Goal: Task Accomplishment & Management: Manage account settings

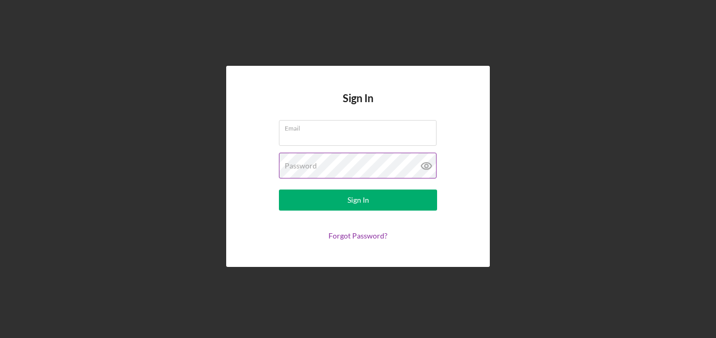
type input "robbynchaplin@gmail.com"
click at [425, 166] on icon at bounding box center [425, 165] width 3 height 3
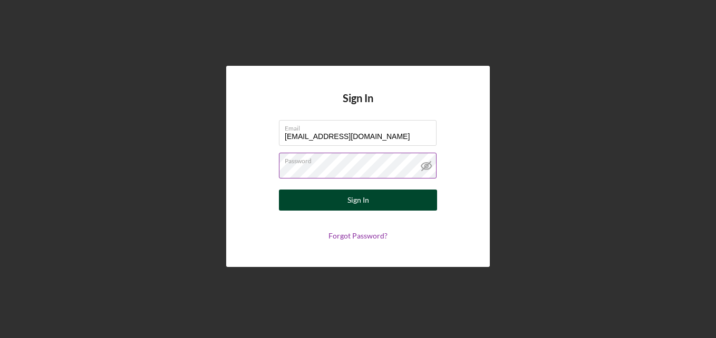
click at [378, 198] on button "Sign In" at bounding box center [358, 200] width 158 height 21
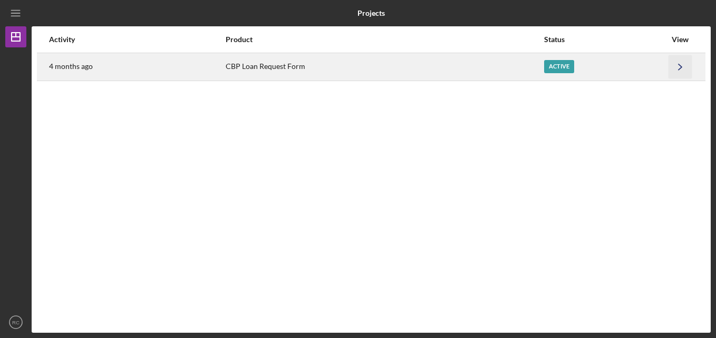
click at [676, 69] on icon "Icon/Navigate" at bounding box center [680, 67] width 24 height 24
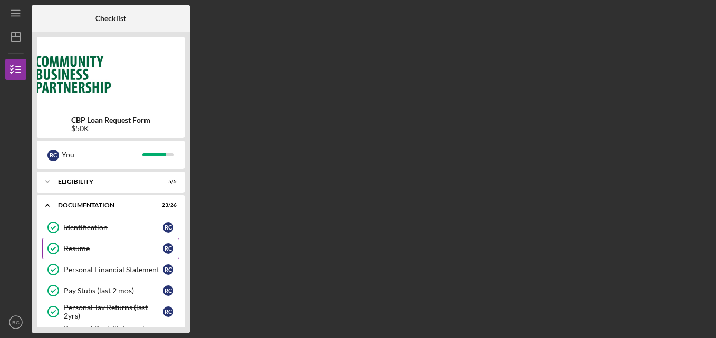
click at [137, 258] on link "Resume Resume R C" at bounding box center [110, 248] width 137 height 21
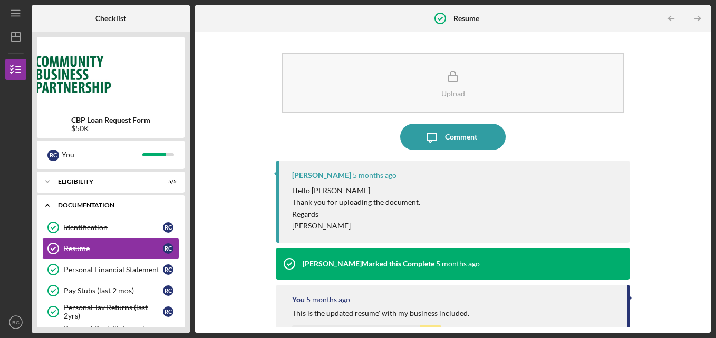
click at [50, 203] on icon "Icon/Expander" at bounding box center [47, 205] width 21 height 21
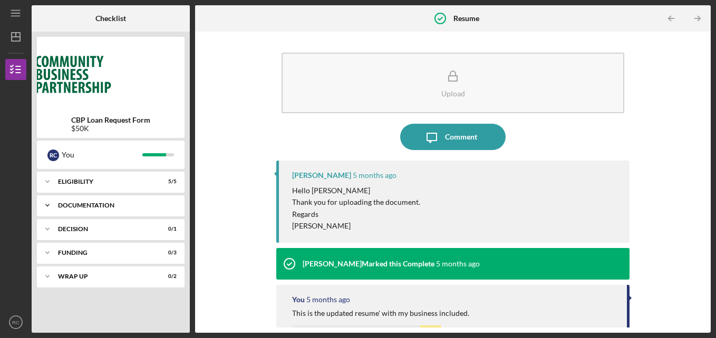
click at [50, 203] on icon "Icon/Expander" at bounding box center [47, 205] width 21 height 21
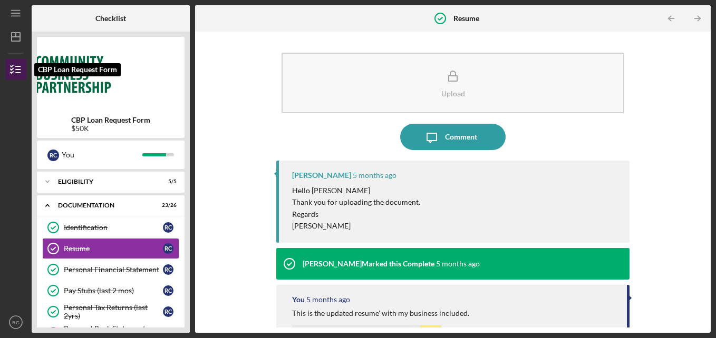
click at [17, 67] on icon "button" at bounding box center [16, 69] width 26 height 26
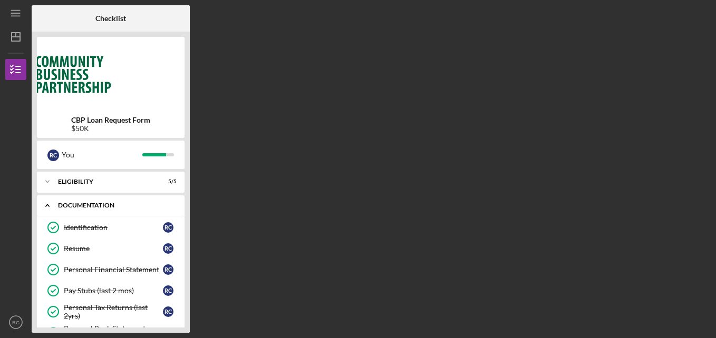
click at [48, 200] on icon "Icon/Expander" at bounding box center [47, 205] width 21 height 21
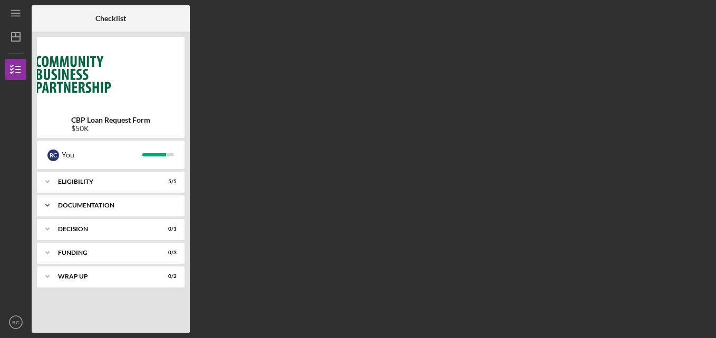
click at [46, 202] on icon "Icon/Expander" at bounding box center [47, 205] width 21 height 21
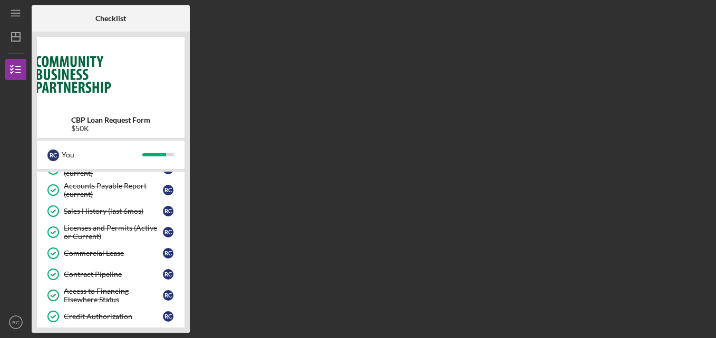
scroll to position [393, 0]
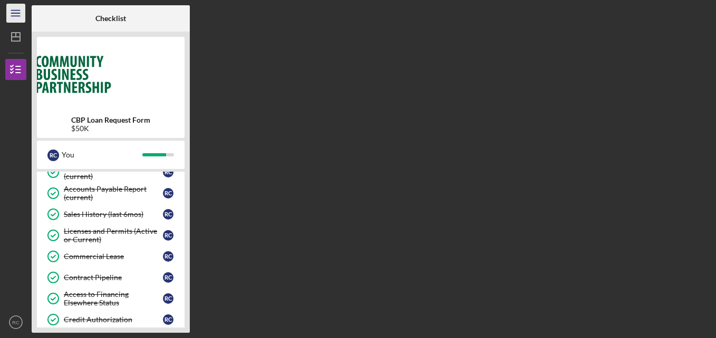
click at [15, 8] on icon "Icon/Menu" at bounding box center [16, 14] width 24 height 24
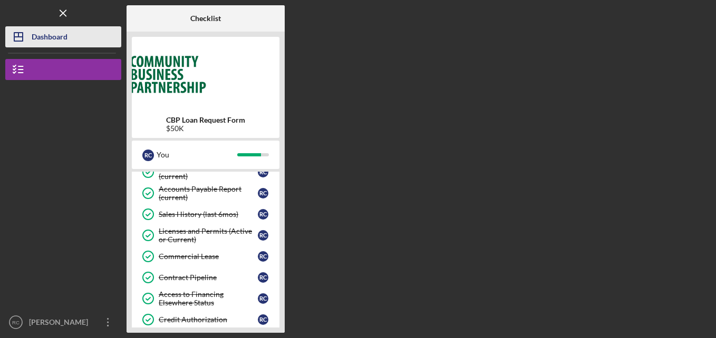
click at [28, 33] on icon "Icon/Dashboard" at bounding box center [18, 37] width 26 height 26
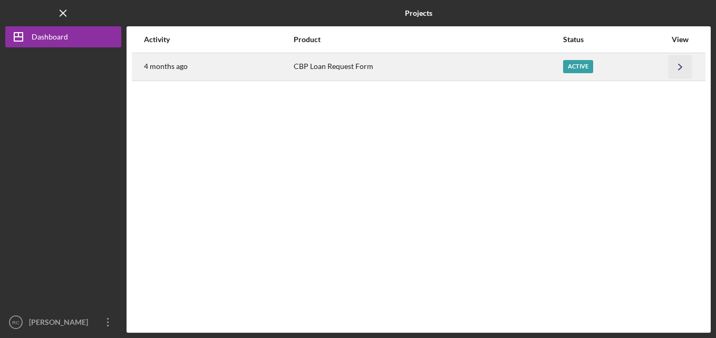
click at [678, 66] on icon "Icon/Navigate" at bounding box center [680, 67] width 24 height 24
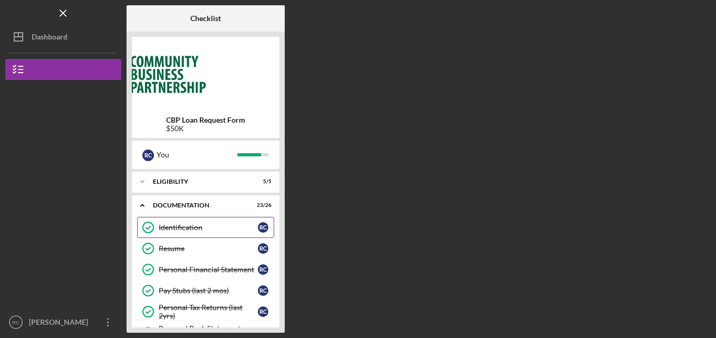
click at [227, 226] on div "Identification" at bounding box center [208, 227] width 99 height 8
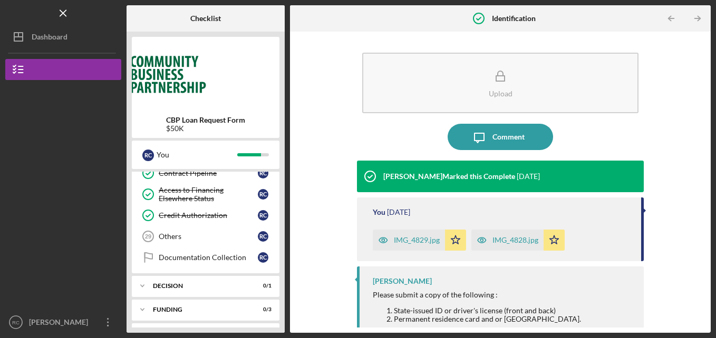
scroll to position [498, 0]
click at [182, 232] on div "Others" at bounding box center [208, 235] width 99 height 8
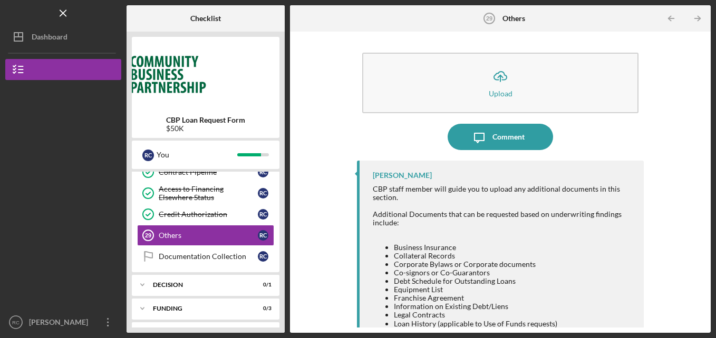
scroll to position [519, 0]
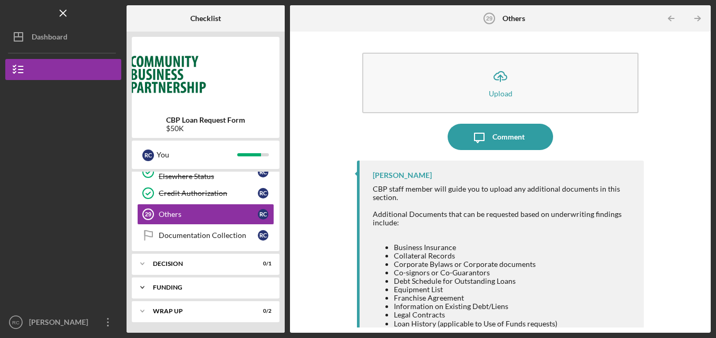
click at [179, 286] on div "Funding" at bounding box center [209, 288] width 113 height 6
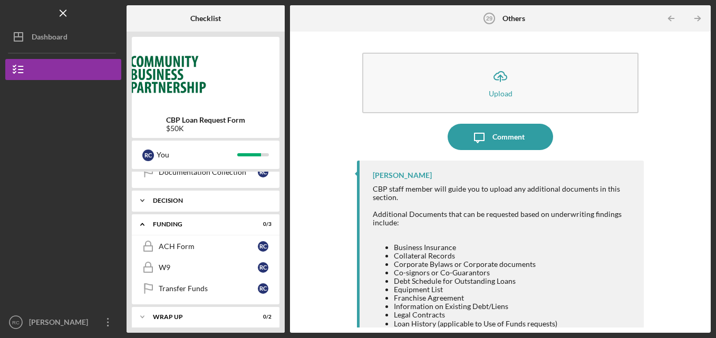
scroll to position [588, 0]
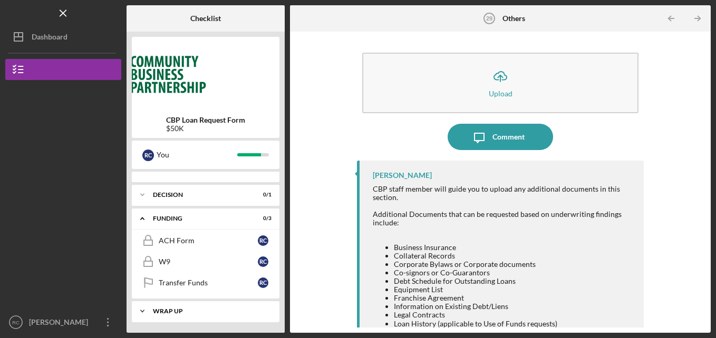
click at [196, 308] on div "Wrap up" at bounding box center [209, 311] width 113 height 6
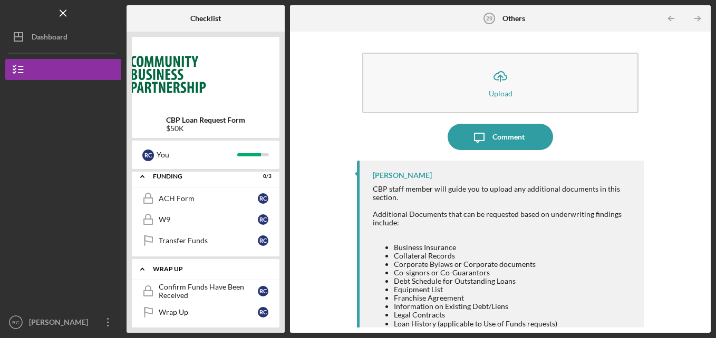
scroll to position [636, 0]
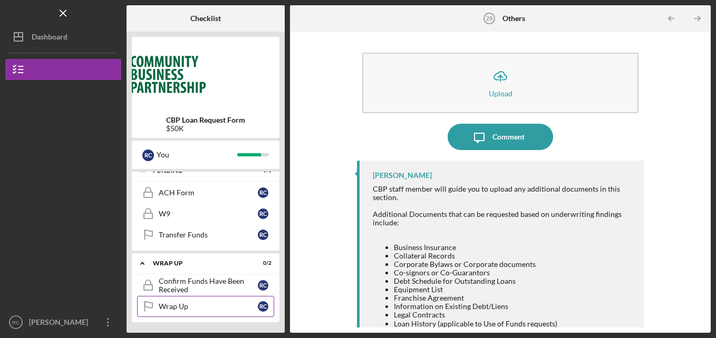
click at [196, 306] on div "Wrap Up" at bounding box center [208, 307] width 99 height 8
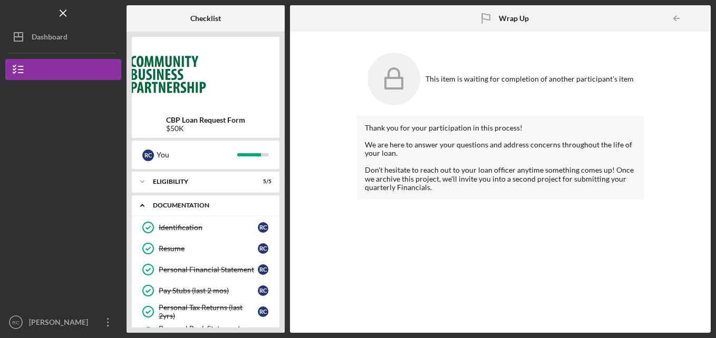
click at [142, 204] on icon "Icon/Expander" at bounding box center [142, 205] width 21 height 21
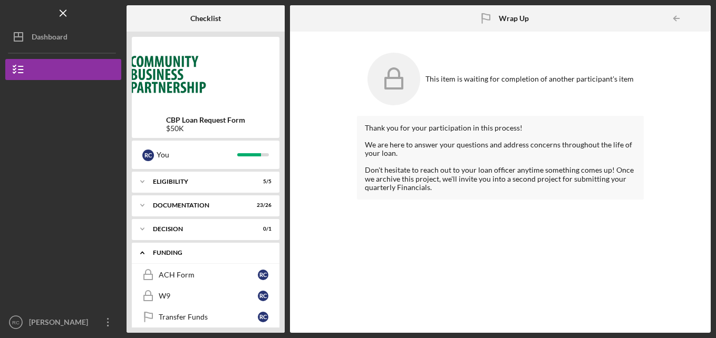
click at [139, 249] on icon "Icon/Expander" at bounding box center [142, 252] width 21 height 21
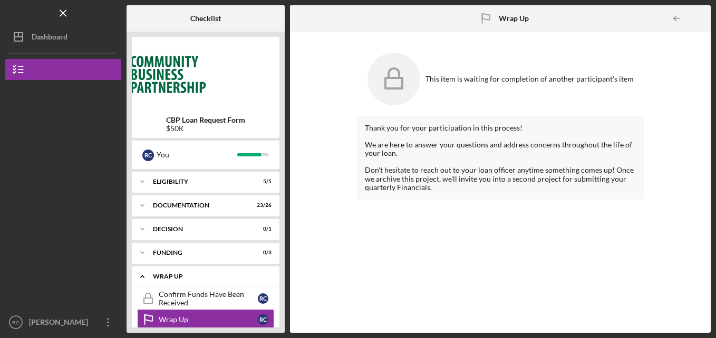
click at [140, 276] on icon "Icon/Expander" at bounding box center [142, 276] width 21 height 21
